Goal: Information Seeking & Learning: Learn about a topic

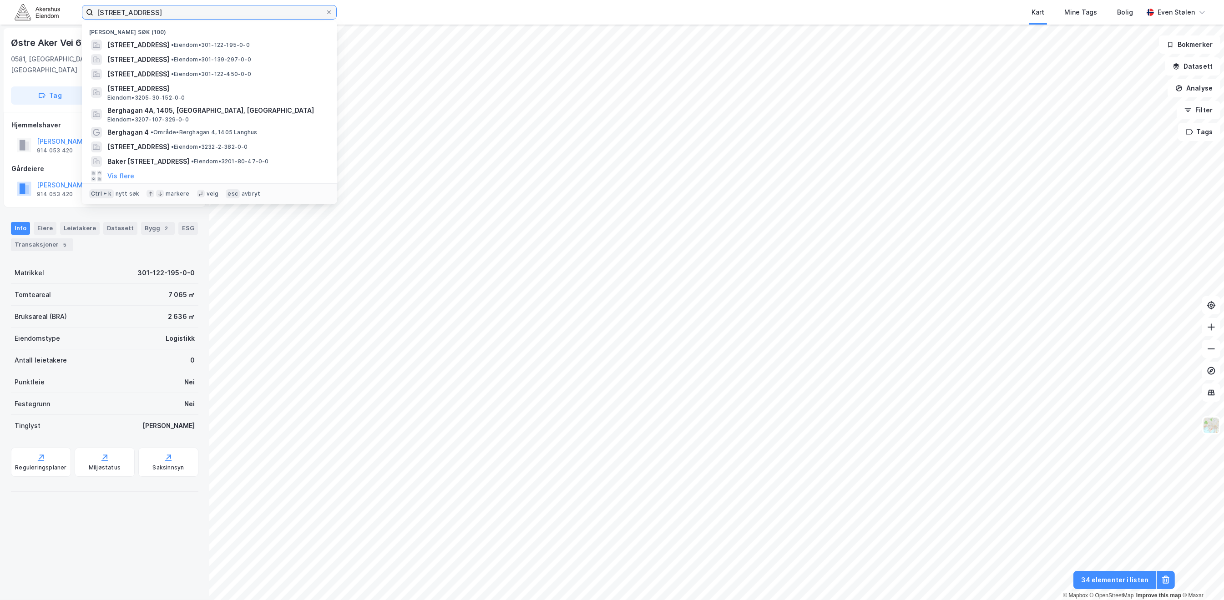
click at [191, 10] on input "[STREET_ADDRESS]" at bounding box center [209, 12] width 232 height 14
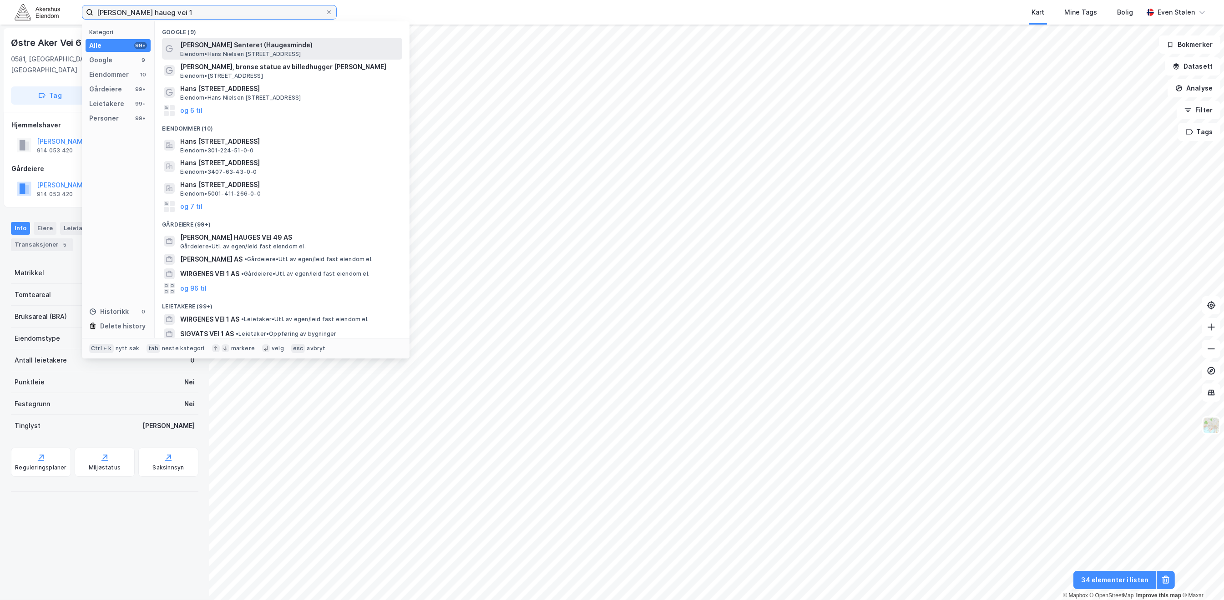
type input "[PERSON_NAME] haueg vei 1"
click at [259, 51] on span "Eiendom • [STREET_ADDRESS]" at bounding box center [240, 54] width 121 height 7
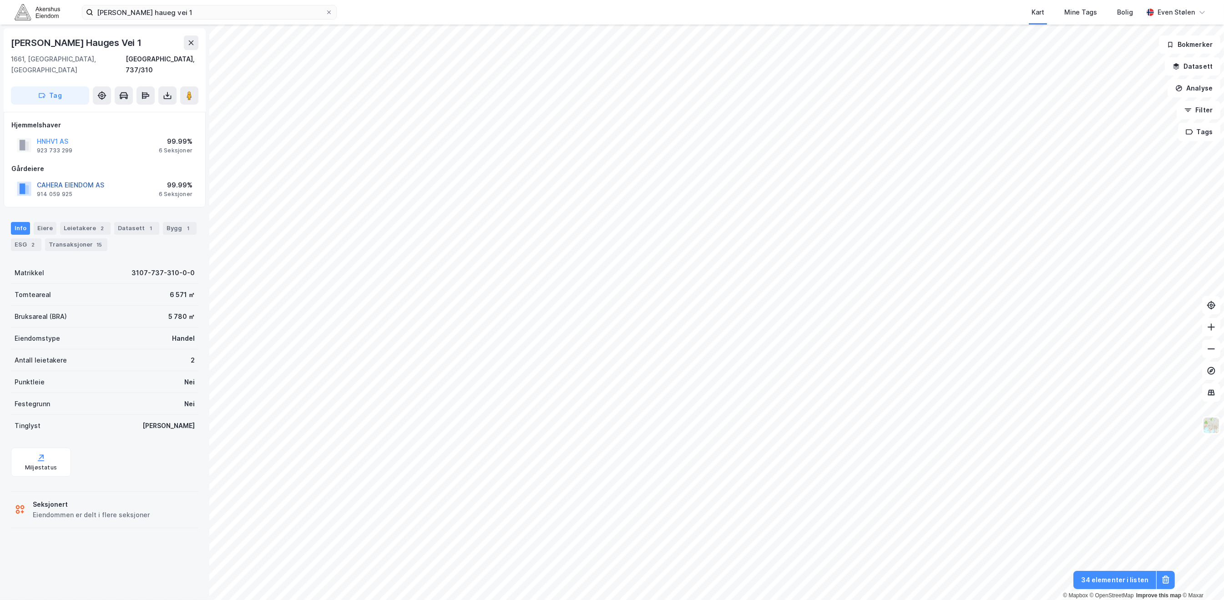
click at [0, 0] on button "CAHERA EIENDOM AS" at bounding box center [0, 0] width 0 height 0
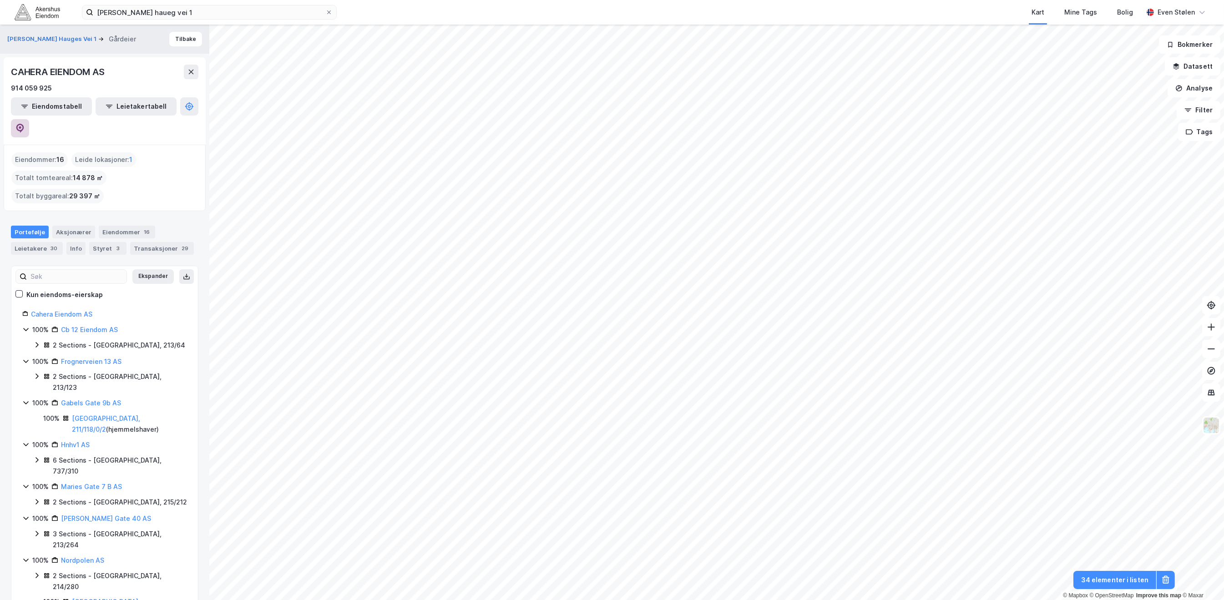
click at [25, 124] on icon at bounding box center [19, 128] width 9 height 9
